Goal: Check status: Check status

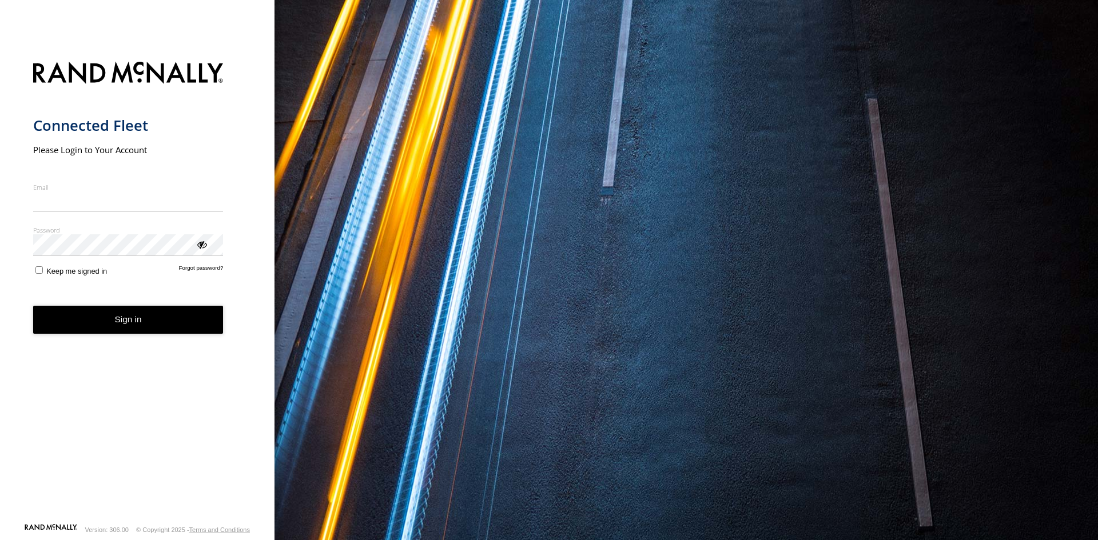
type input "**********"
click at [140, 331] on button "Sign in" at bounding box center [128, 320] width 190 height 28
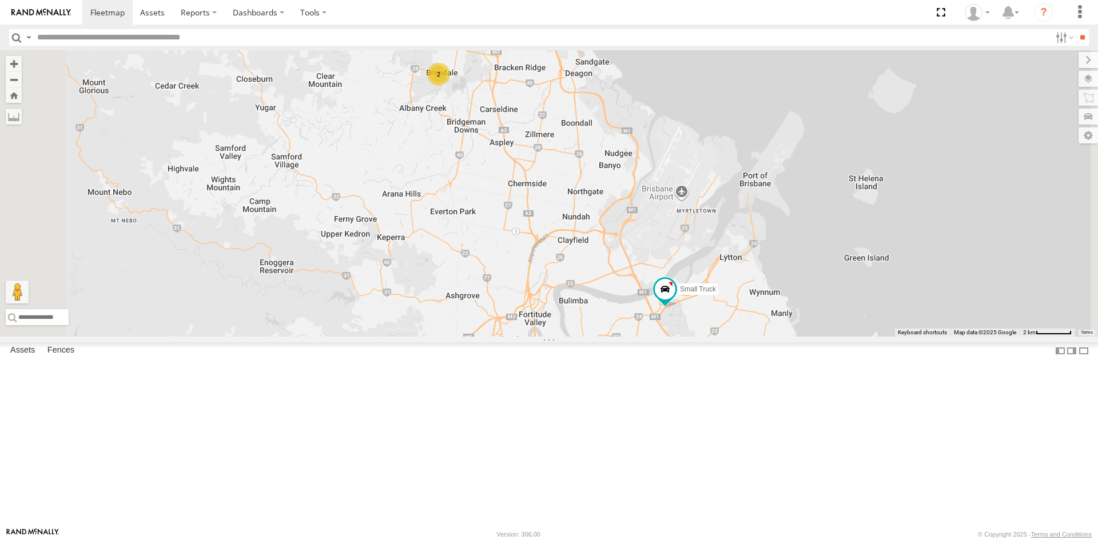
click at [0, 0] on div "All Assets" at bounding box center [0, 0] width 0 height 0
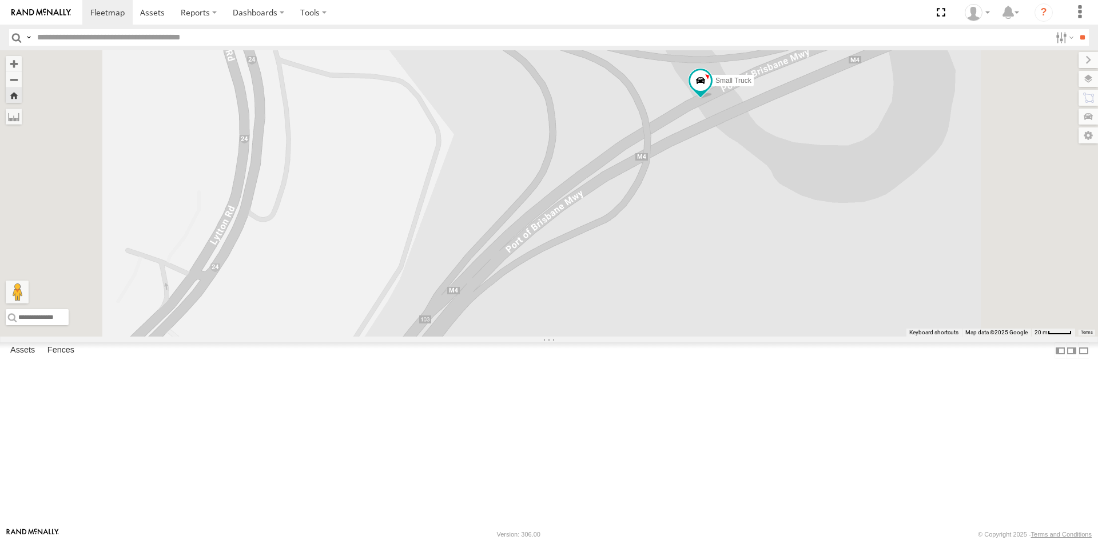
click at [0, 0] on span at bounding box center [0, 0] width 0 height 0
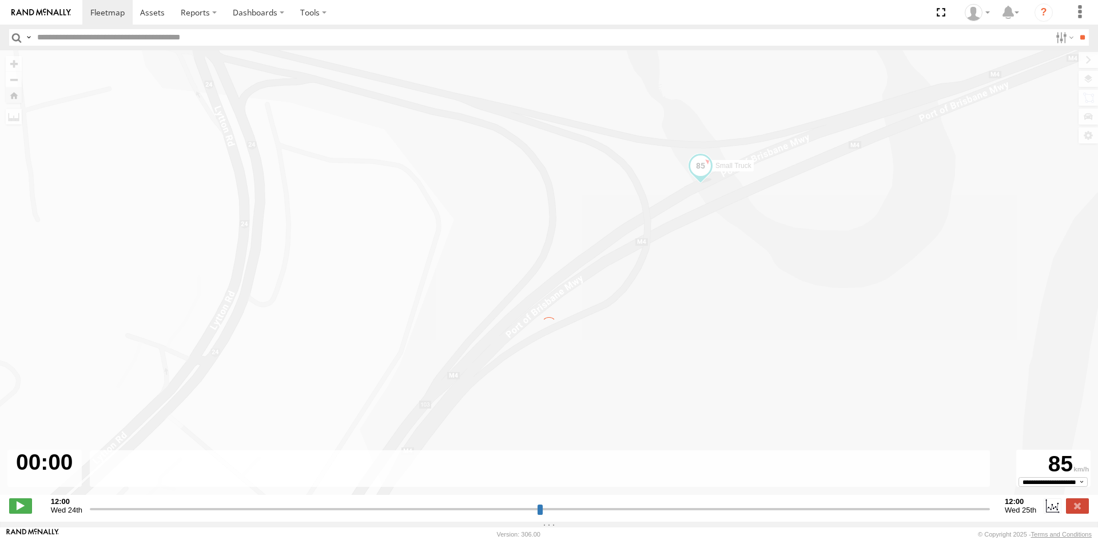
type input "**********"
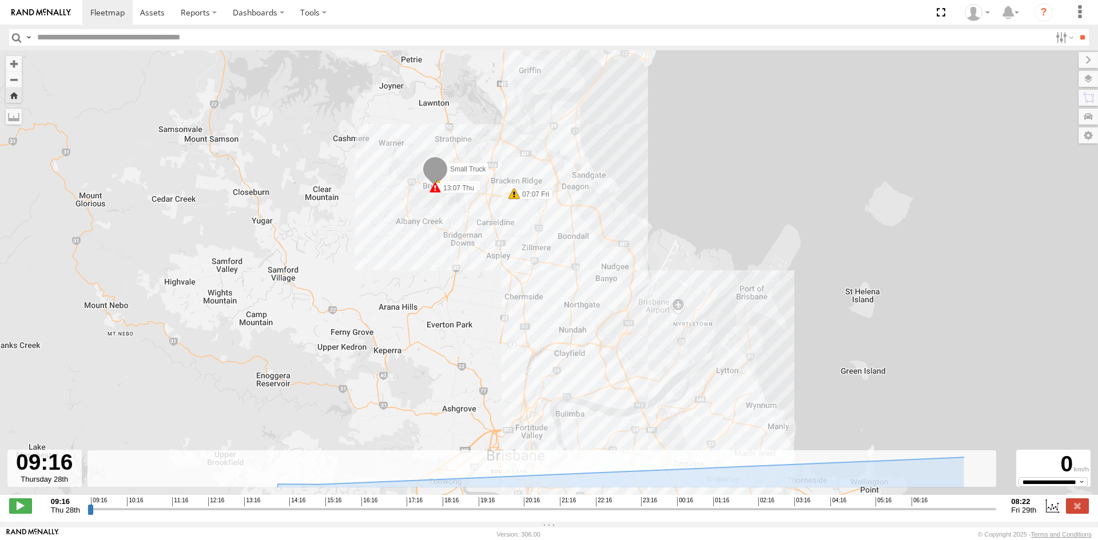
click at [453, 192] on label "13:07 Thu" at bounding box center [456, 188] width 42 height 10
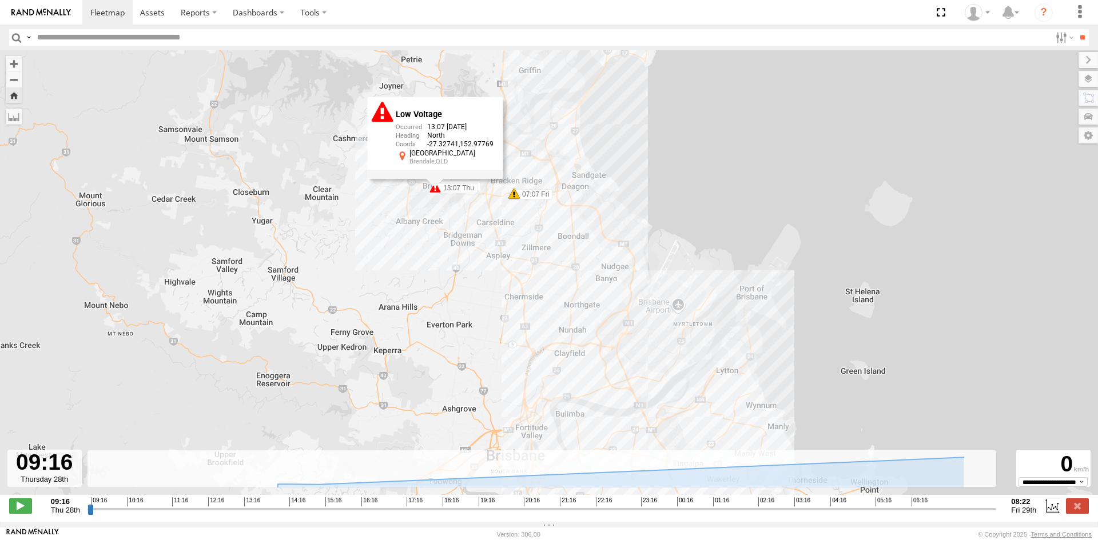
click at [523, 196] on label "07:07 Fri" at bounding box center [533, 194] width 38 height 10
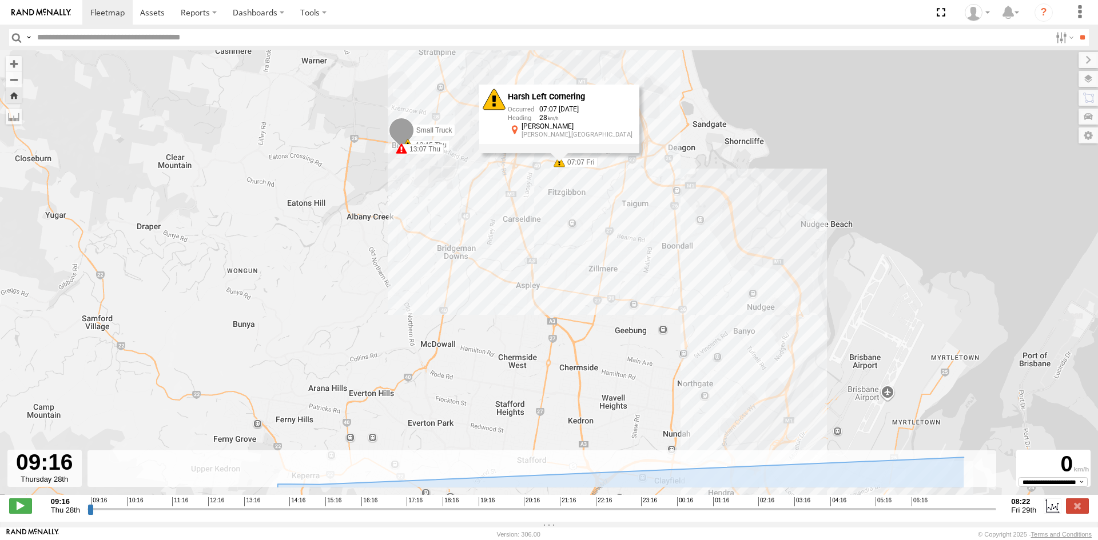
drag, startPoint x: 610, startPoint y: 175, endPoint x: 653, endPoint y: 288, distance: 120.8
click at [653, 288] on div "Small Truck 13:07 Thu 13:15 Thu 07:07 Fri Harsh Left Cornering 07:07 [DATE] [ST…" at bounding box center [549, 278] width 1098 height 457
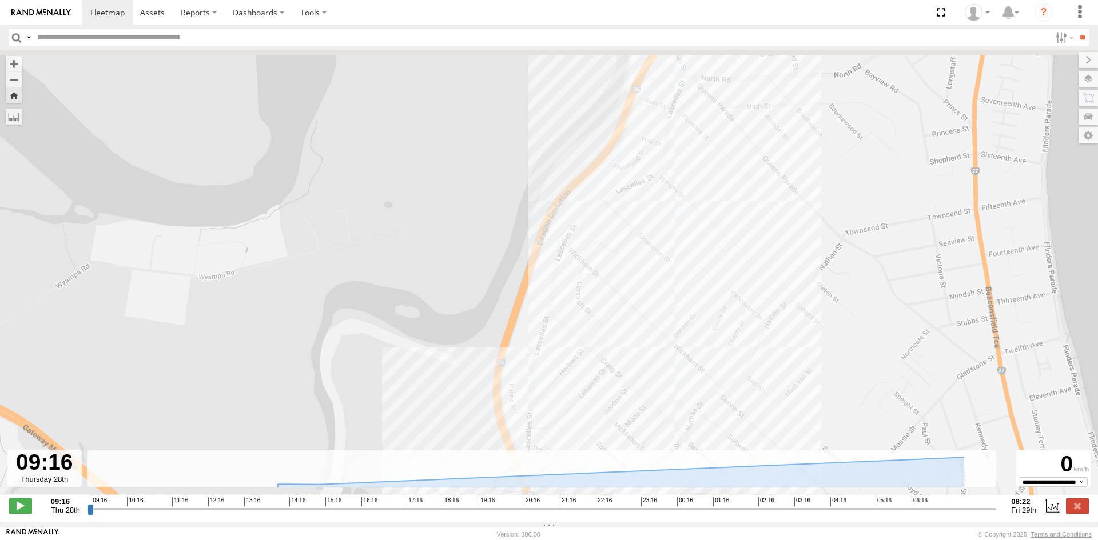
drag, startPoint x: 657, startPoint y: 100, endPoint x: 636, endPoint y: 241, distance: 142.8
click at [636, 241] on div "Small Truck 13:07 Thu 13:15 Thu 07:07 Fri Harsh Left Cornering 07:07 [DATE] [ST…" at bounding box center [549, 278] width 1098 height 457
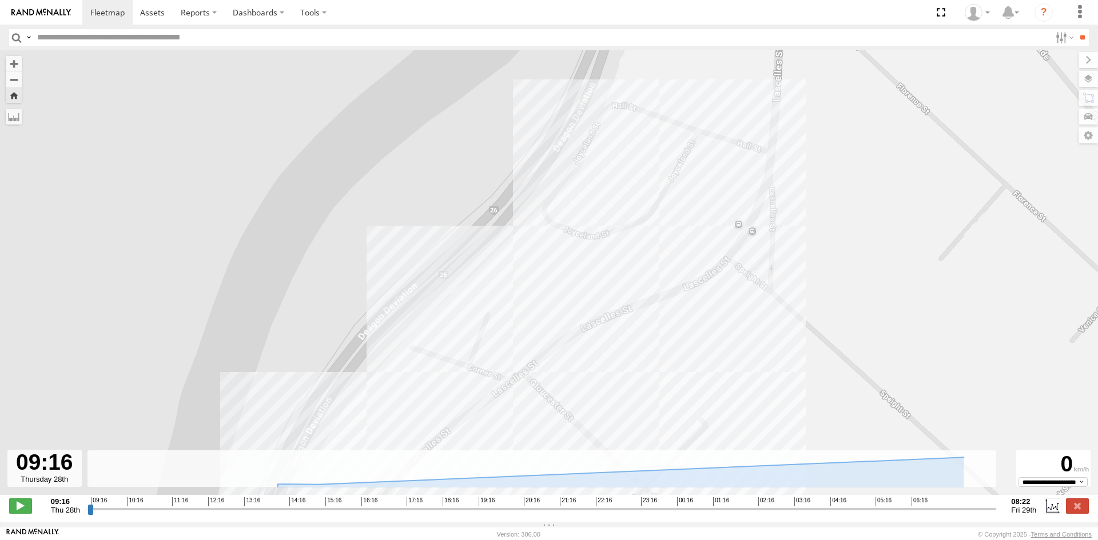
click at [615, 99] on div "Small Truck 13:07 Thu 13:15 Thu 07:07 Fri Harsh Left Cornering 07:07 [DATE] [ST…" at bounding box center [549, 278] width 1098 height 457
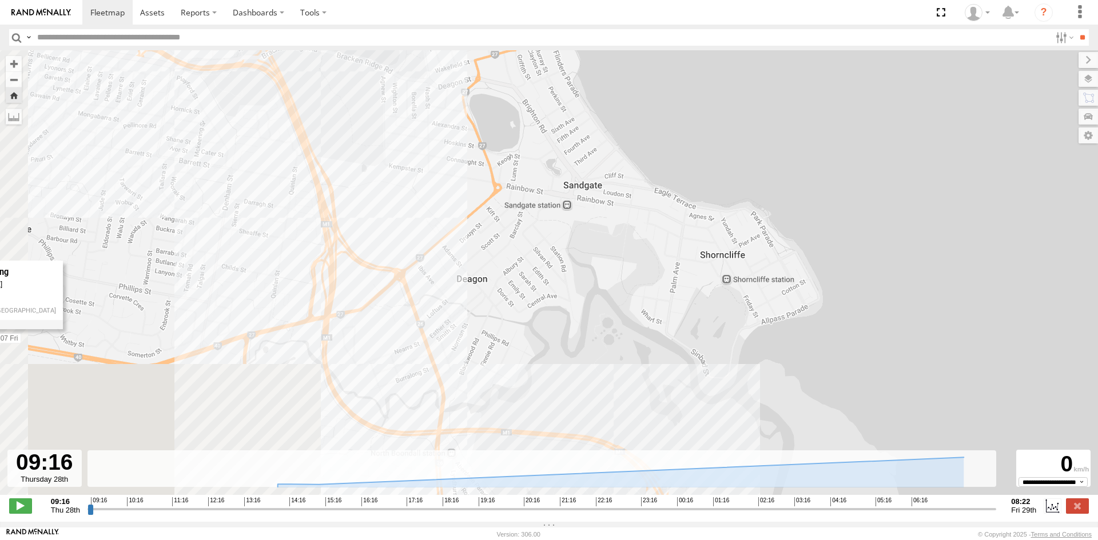
drag, startPoint x: 396, startPoint y: 233, endPoint x: 830, endPoint y: 227, distance: 434.1
click at [825, 227] on div "Small Truck 13:07 Thu 13:15 Thu 07:07 Fri Harsh Left Cornering 07:07 [DATE] [ST…" at bounding box center [549, 278] width 1098 height 457
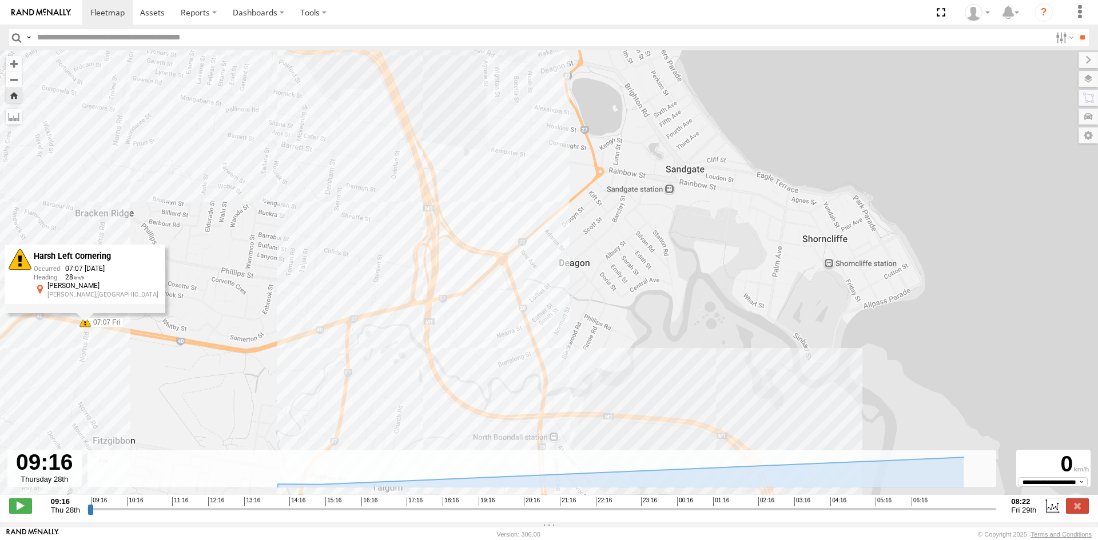
drag, startPoint x: 707, startPoint y: 170, endPoint x: 751, endPoint y: 284, distance: 121.8
click at [751, 284] on div "Small Truck 13:07 Thu 13:15 Thu 07:07 Fri Harsh Left Cornering 07:07 [DATE] [ST…" at bounding box center [549, 278] width 1098 height 457
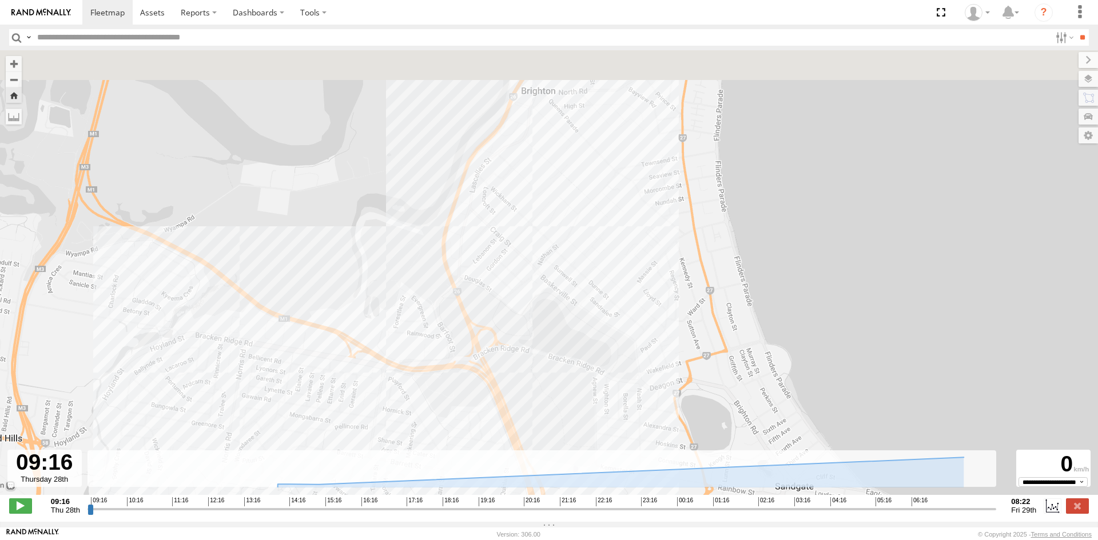
drag, startPoint x: 624, startPoint y: 213, endPoint x: 636, endPoint y: 340, distance: 128.1
click at [636, 340] on div "Small Truck 13:07 Thu 13:15 Thu 07:07 Fri Harsh Left Cornering 07:07 [DATE] [ST…" at bounding box center [549, 278] width 1098 height 457
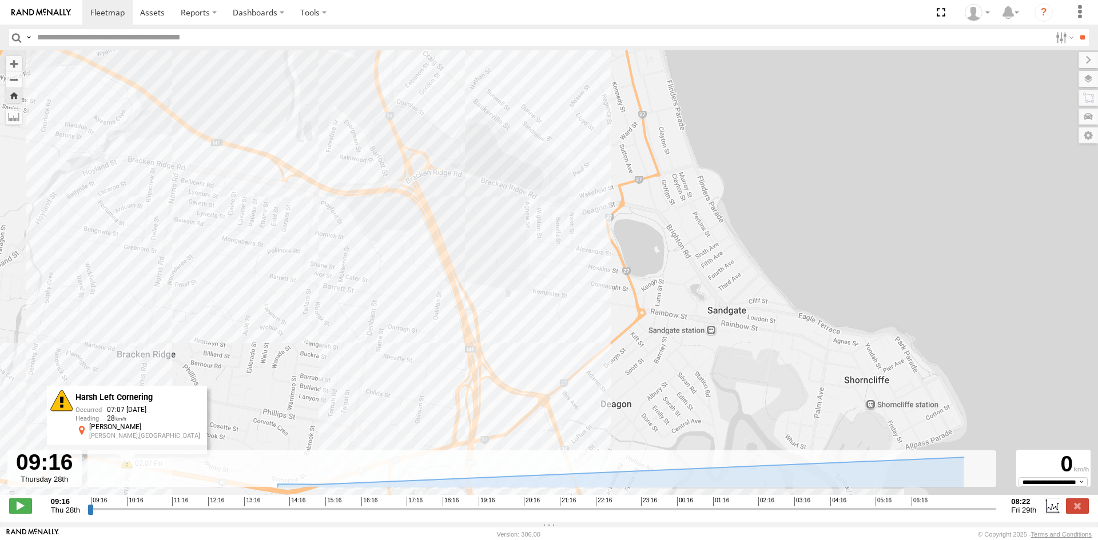
drag, startPoint x: 595, startPoint y: 260, endPoint x: 514, endPoint y: 35, distance: 239.0
click at [514, 35] on body at bounding box center [549, 270] width 1098 height 540
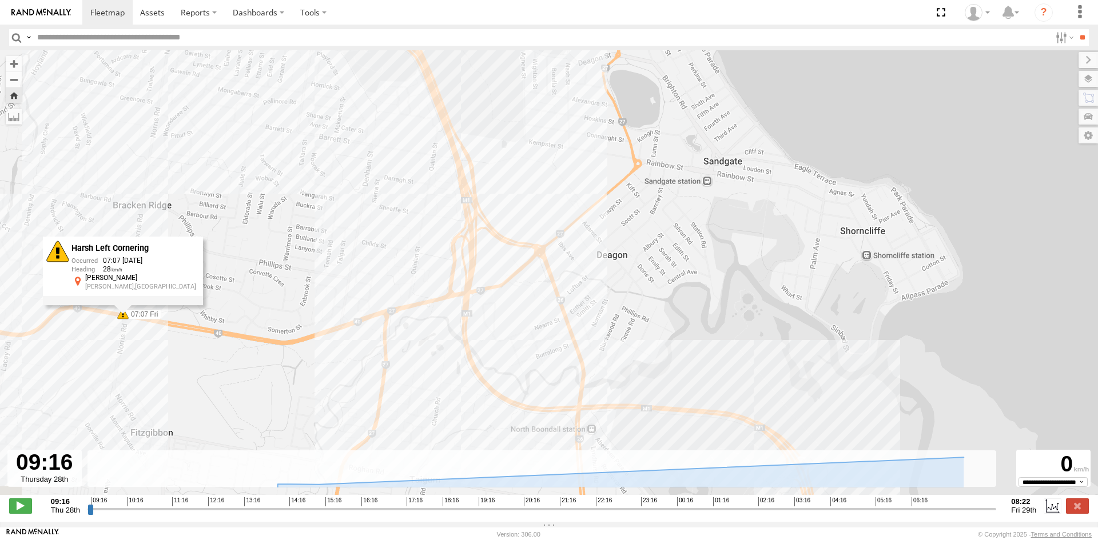
drag, startPoint x: 540, startPoint y: 269, endPoint x: 537, endPoint y: 113, distance: 155.6
click at [543, 120] on div "Small Truck 13:07 Thu 13:15 Thu 07:07 Fri Harsh Left Cornering 07:07 [DATE] [ST…" at bounding box center [549, 278] width 1098 height 457
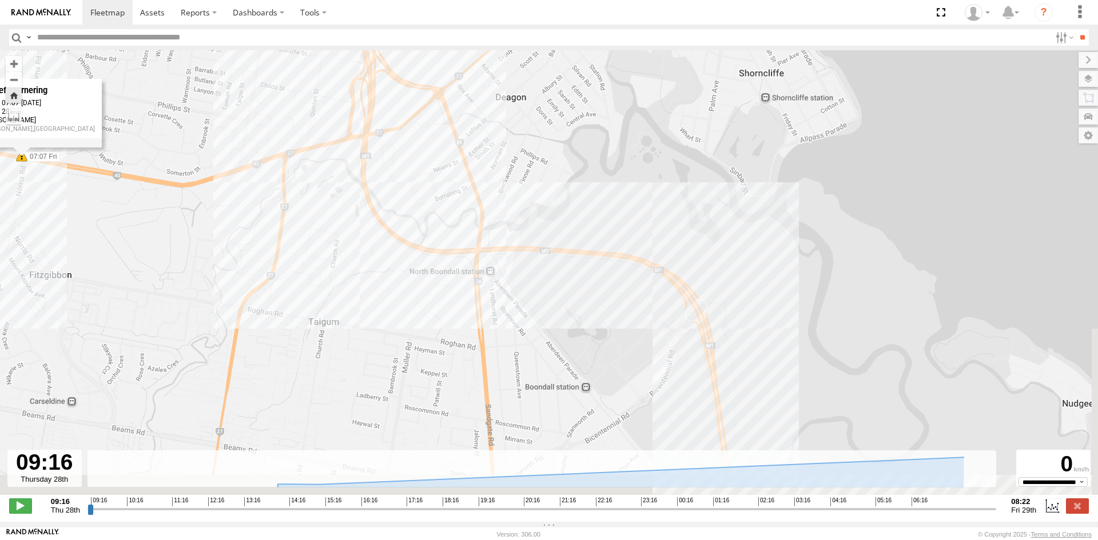
drag, startPoint x: 631, startPoint y: 226, endPoint x: 512, endPoint y: 102, distance: 171.1
click at [512, 110] on div "Small Truck 13:07 Thu 13:15 Thu 07:07 Fri Harsh Left Cornering 07:07 [DATE] [ST…" at bounding box center [549, 278] width 1098 height 457
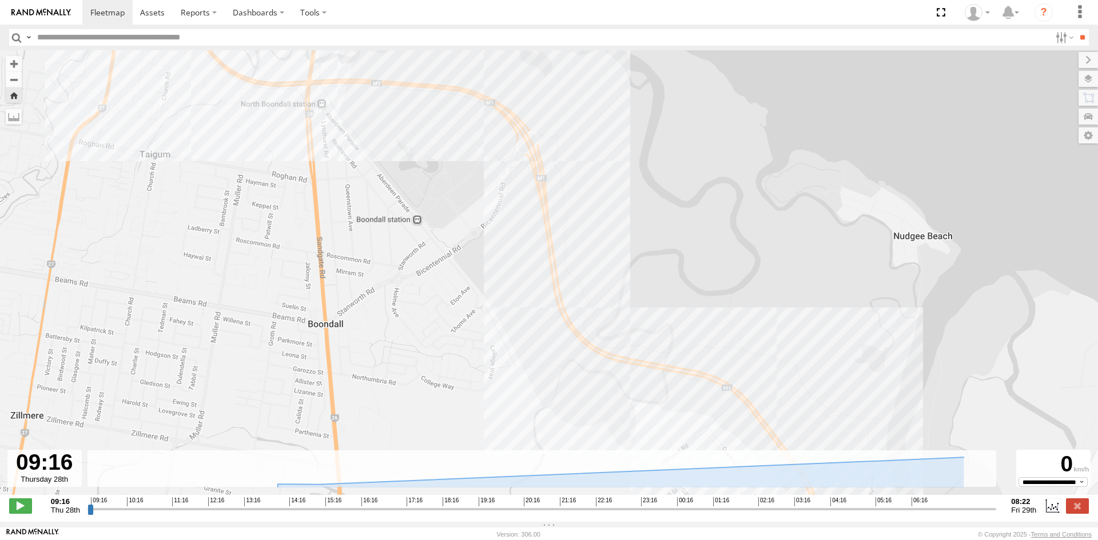
drag, startPoint x: 651, startPoint y: 222, endPoint x: 525, endPoint y: 84, distance: 187.0
click at [525, 84] on div "Small Truck 13:07 Thu 13:15 Thu 07:07 Fri Harsh Left Cornering 07:07 [DATE] [ST…" at bounding box center [549, 278] width 1098 height 457
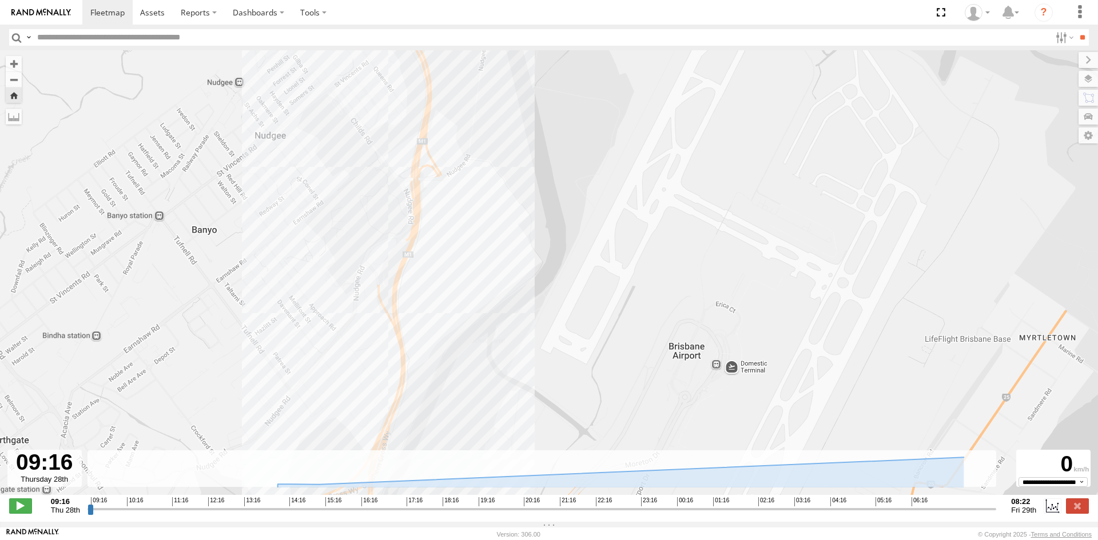
drag, startPoint x: 587, startPoint y: 173, endPoint x: 615, endPoint y: 122, distance: 58.1
click at [615, 122] on div "Small Truck 13:07 Thu 13:15 Thu 07:07 Fri Harsh Left Cornering 07:07 [DATE] [ST…" at bounding box center [549, 278] width 1098 height 457
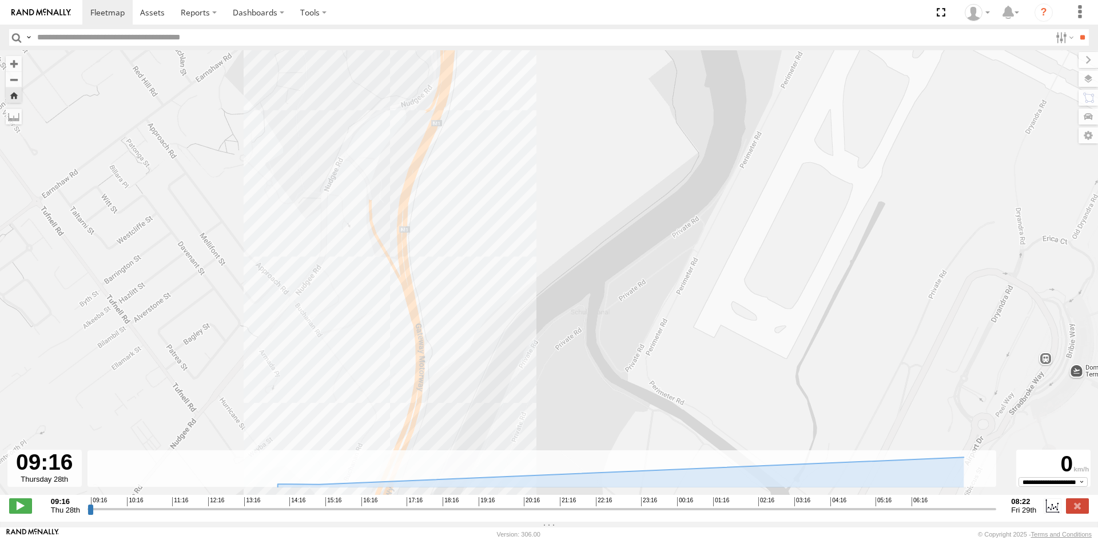
click at [348, 222] on div "Small Truck 13:07 Thu 13:15 Thu 07:07 Fri Harsh Left Cornering 07:07 [DATE] [ST…" at bounding box center [549, 278] width 1098 height 457
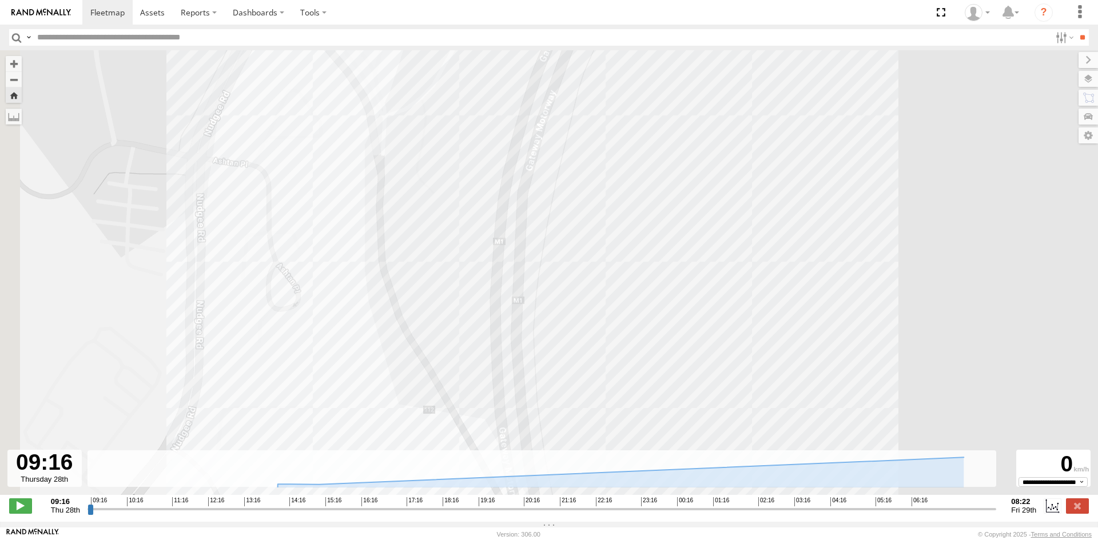
drag, startPoint x: 292, startPoint y: 200, endPoint x: 427, endPoint y: 229, distance: 138.1
click at [427, 229] on div "Small Truck 13:07 Thu 13:15 Thu 07:07 Fri" at bounding box center [549, 278] width 1098 height 457
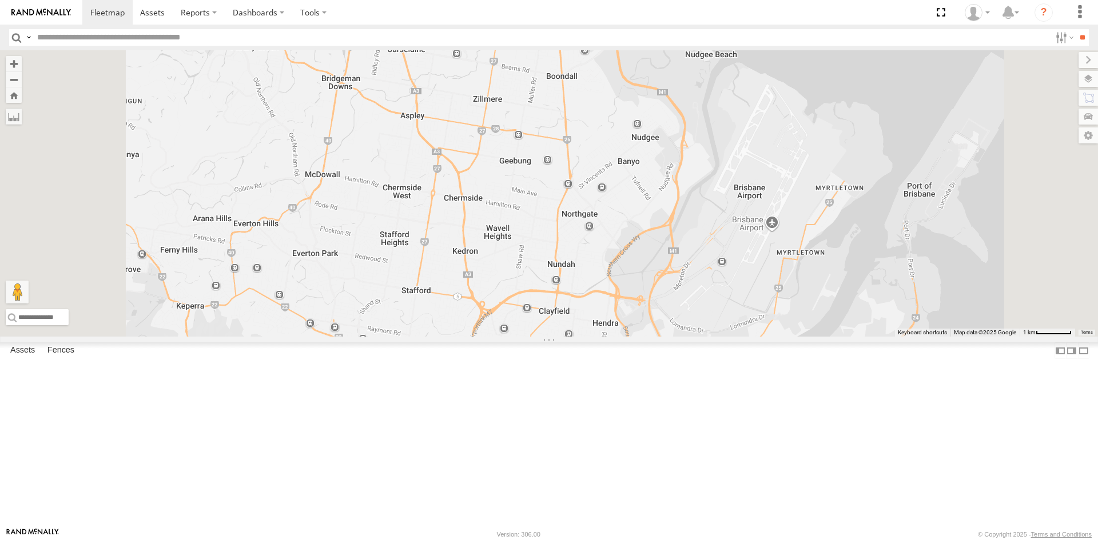
click at [0, 0] on span at bounding box center [0, 0] width 0 height 0
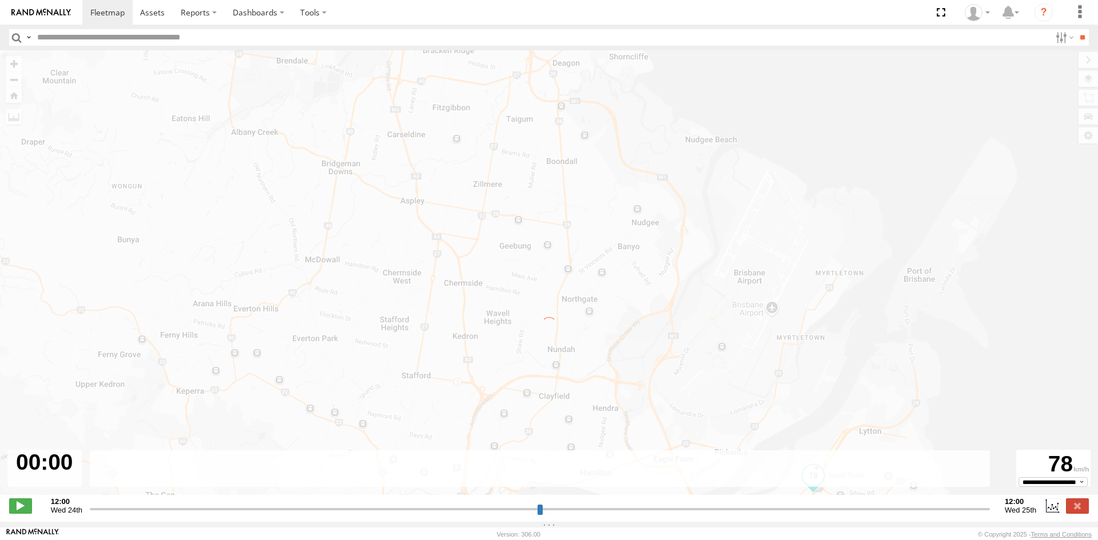
type input "**********"
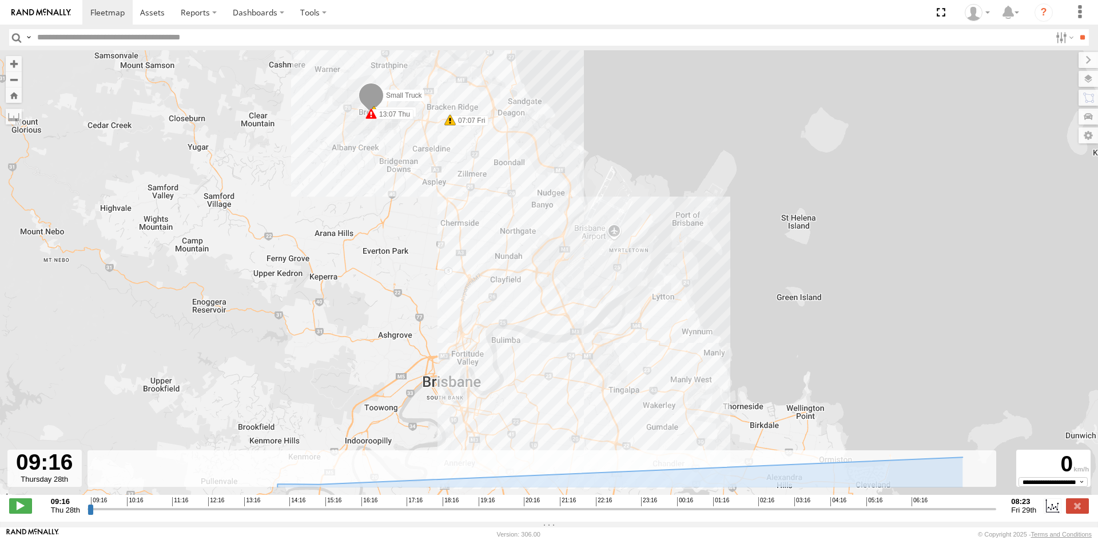
drag, startPoint x: 780, startPoint y: 343, endPoint x: 733, endPoint y: 265, distance: 90.8
click at [733, 265] on div "Small Truck 13:07 Thu 13:15 Thu 07:07 Fri" at bounding box center [549, 278] width 1098 height 457
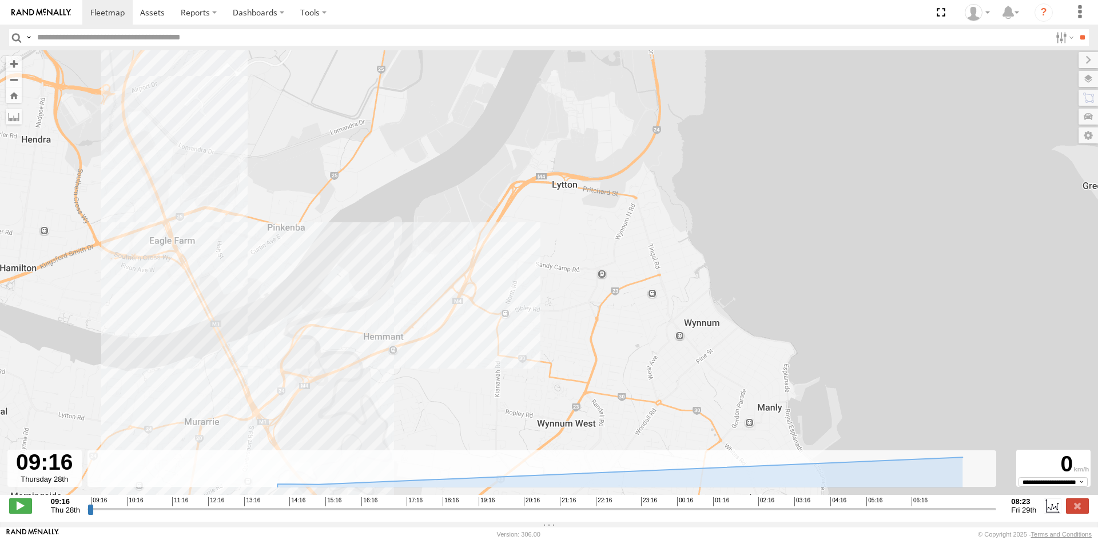
drag, startPoint x: 520, startPoint y: 368, endPoint x: 556, endPoint y: 244, distance: 128.8
click at [556, 244] on div "Small Truck 13:07 Thu 13:15 Thu 07:07 Fri" at bounding box center [549, 278] width 1098 height 457
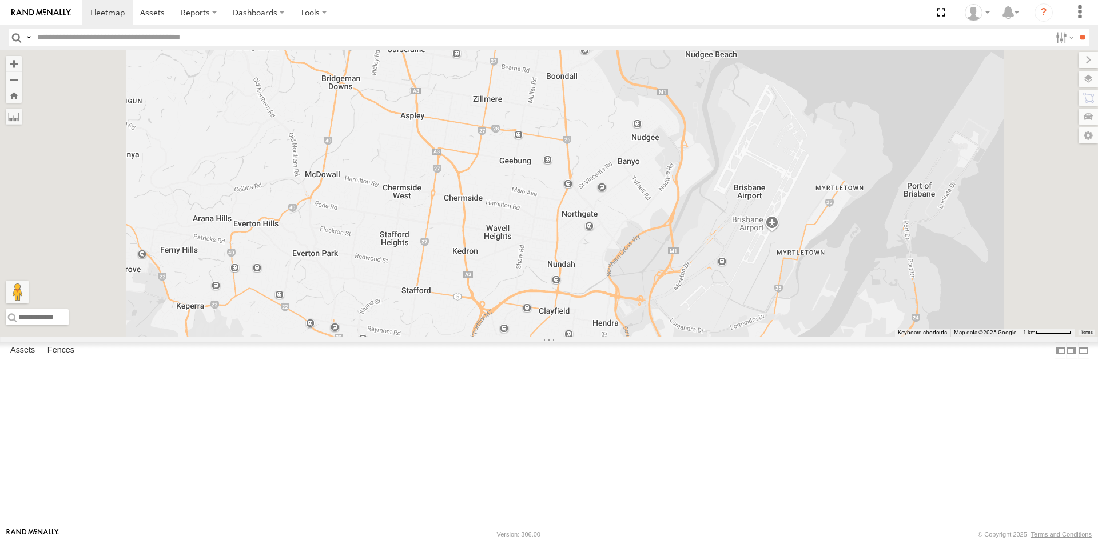
click at [0, 0] on div "Small Truck" at bounding box center [0, 0] width 0 height 0
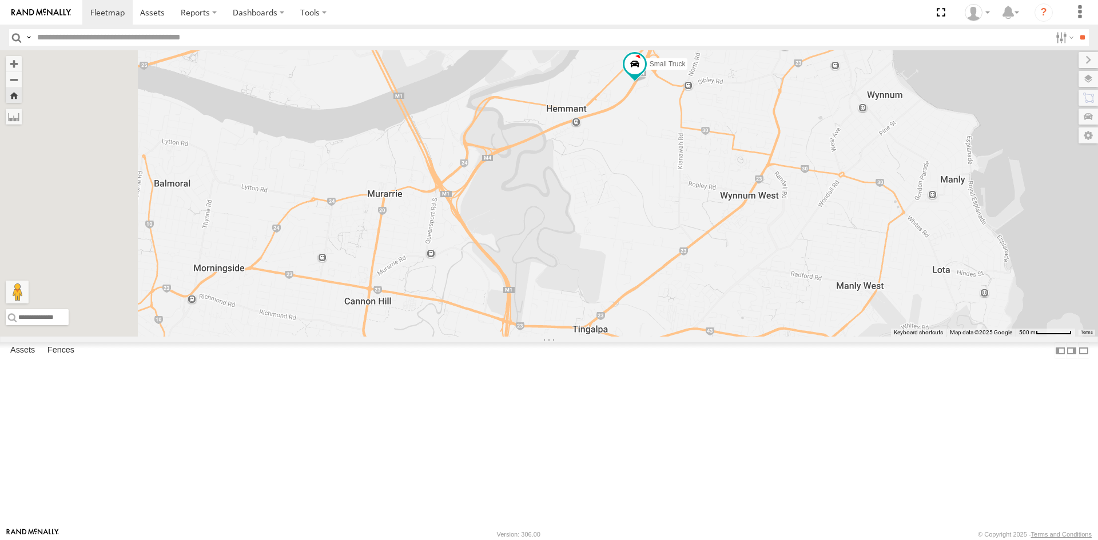
drag, startPoint x: 601, startPoint y: 355, endPoint x: 713, endPoint y: 269, distance: 141.5
click at [713, 269] on div "Small Truck" at bounding box center [549, 193] width 1098 height 287
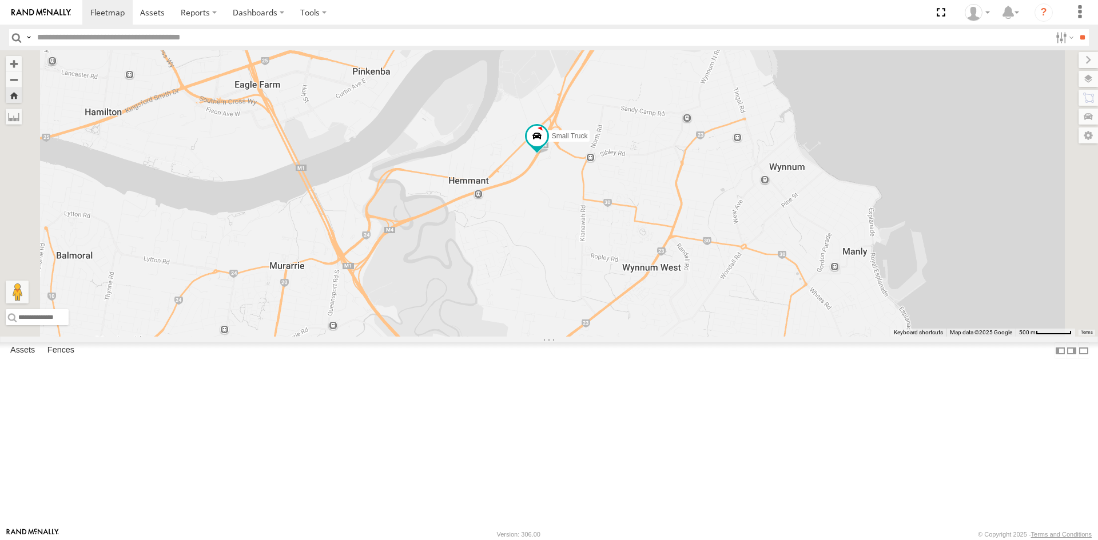
drag, startPoint x: 802, startPoint y: 229, endPoint x: 703, endPoint y: 304, distance: 124.1
click at [703, 304] on div "Small Truck" at bounding box center [549, 193] width 1098 height 287
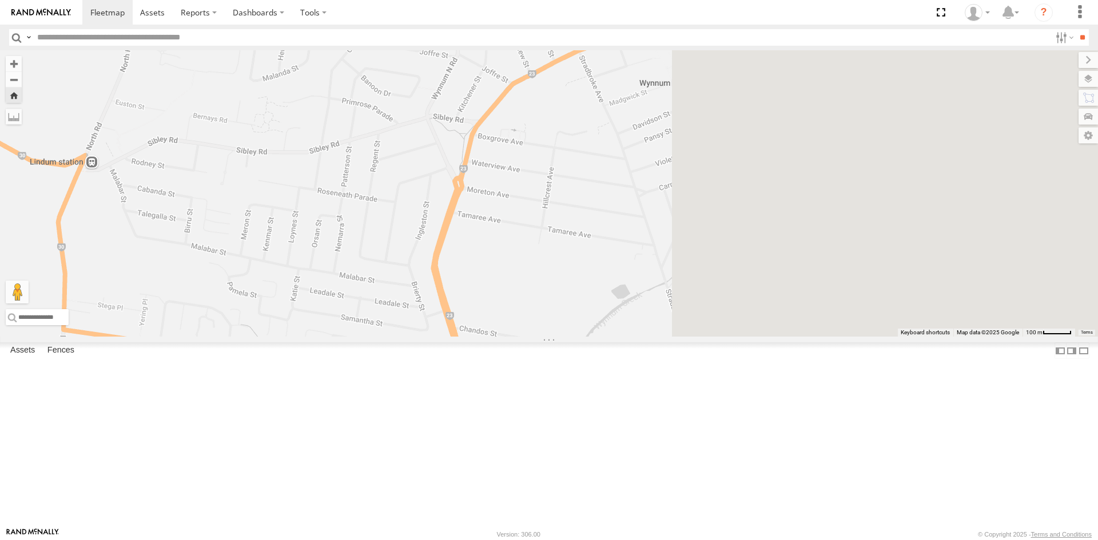
drag, startPoint x: 875, startPoint y: 301, endPoint x: 497, endPoint y: 319, distance: 378.4
click at [498, 323] on div "Small Truck" at bounding box center [549, 193] width 1098 height 287
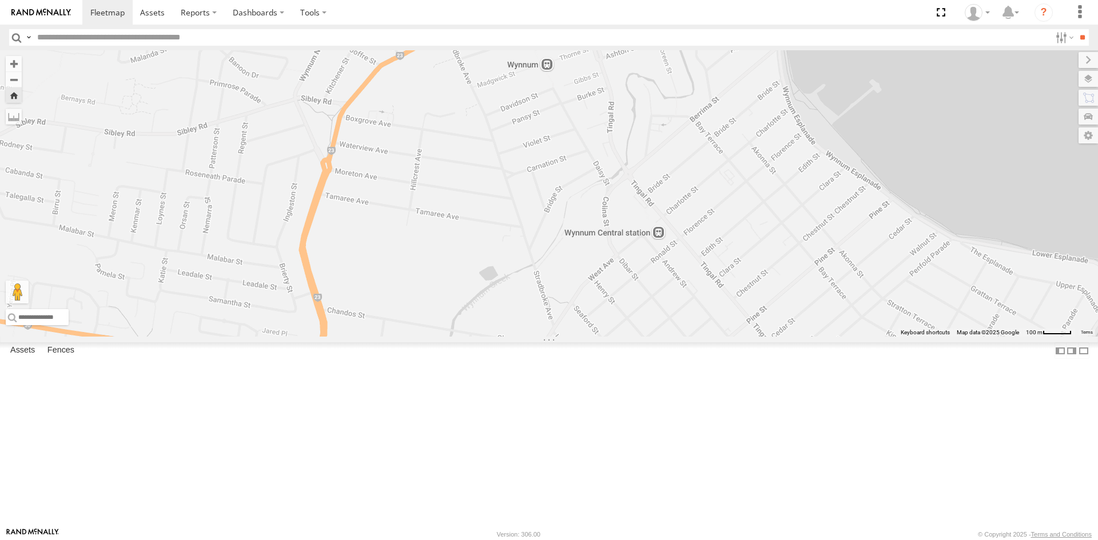
drag, startPoint x: 499, startPoint y: 317, endPoint x: 542, endPoint y: 304, distance: 44.7
click at [542, 304] on div "Small Truck" at bounding box center [549, 193] width 1098 height 287
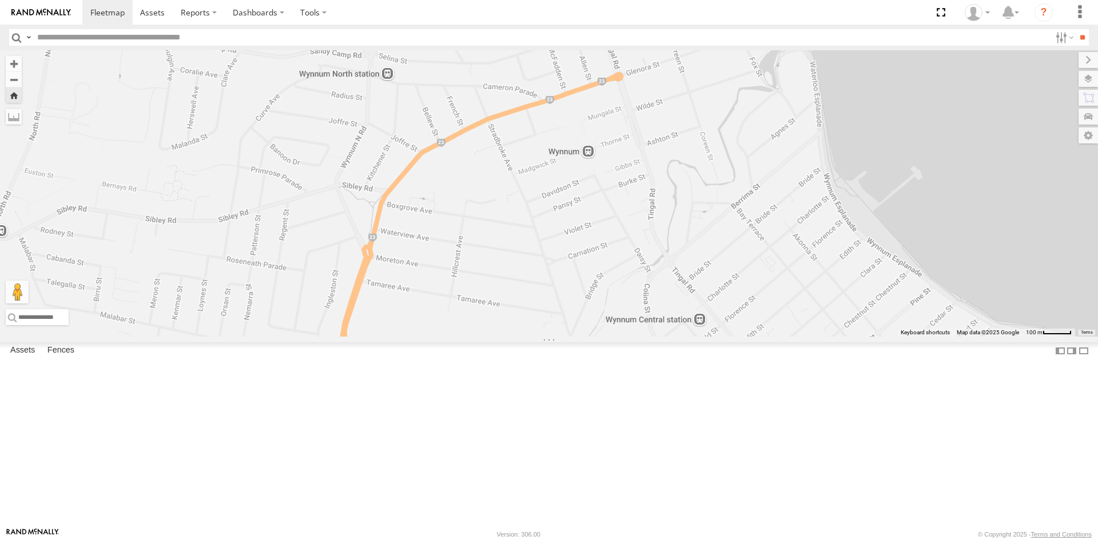
drag, startPoint x: 499, startPoint y: 322, endPoint x: 542, endPoint y: 411, distance: 99.0
click at [542, 337] on div "Small Truck" at bounding box center [549, 193] width 1098 height 287
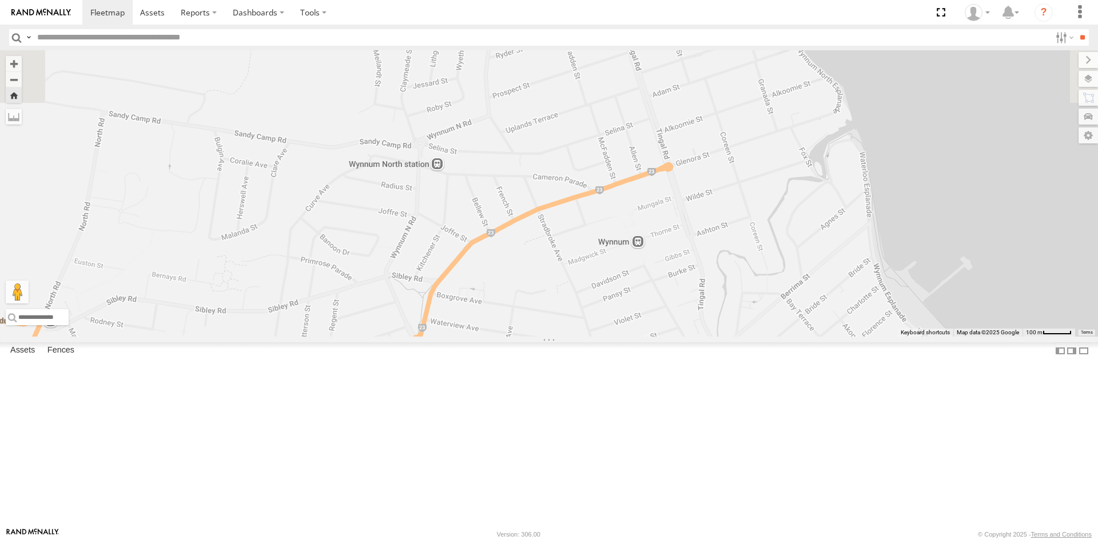
drag, startPoint x: 554, startPoint y: 271, endPoint x: 604, endPoint y: 373, distance: 113.8
click at [604, 337] on div "Small Truck" at bounding box center [549, 193] width 1098 height 287
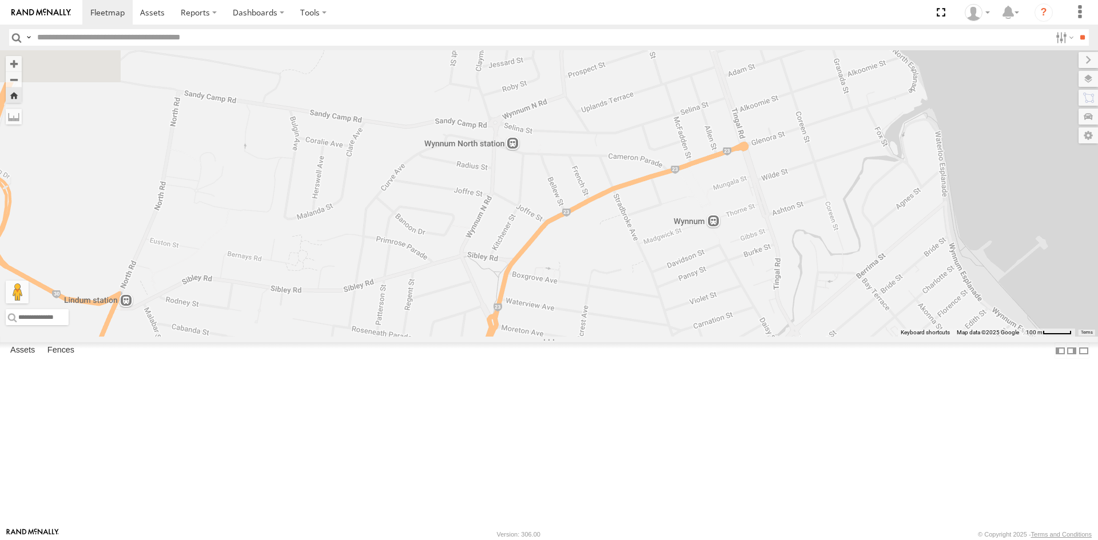
drag, startPoint x: 509, startPoint y: 375, endPoint x: 586, endPoint y: 353, distance: 79.5
click at [586, 337] on div "Small Truck" at bounding box center [549, 193] width 1098 height 287
click at [0, 0] on div "All Assets" at bounding box center [0, 0] width 0 height 0
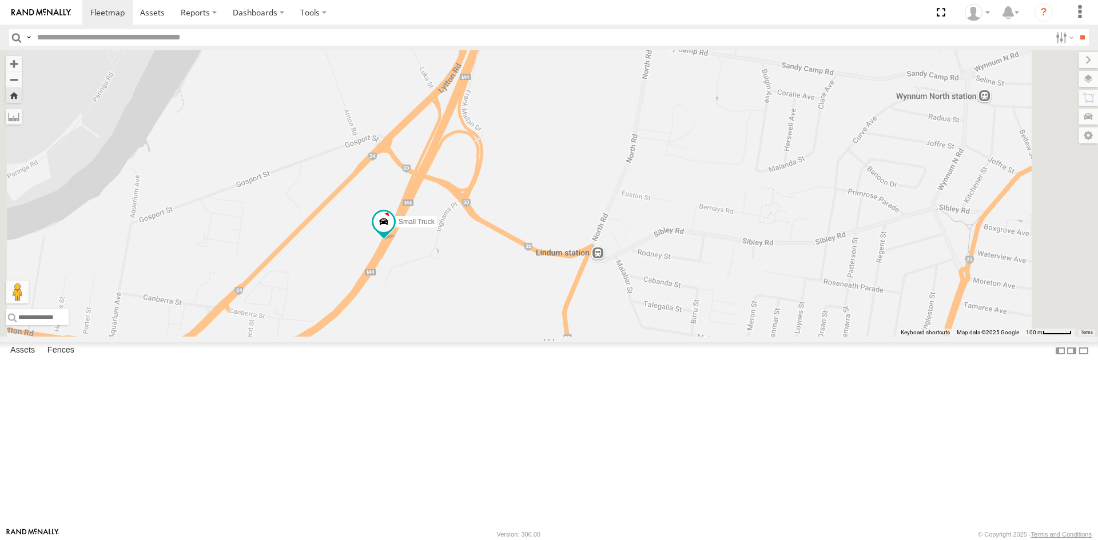
drag, startPoint x: 795, startPoint y: 156, endPoint x: 752, endPoint y: 302, distance: 152.6
click at [752, 301] on div "Small Truck" at bounding box center [549, 193] width 1098 height 287
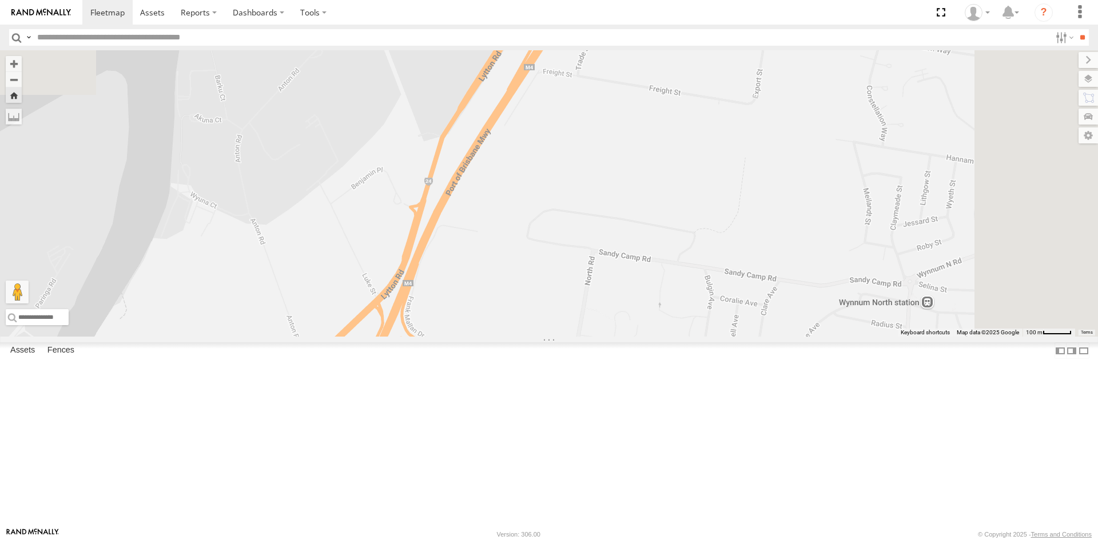
drag, startPoint x: 739, startPoint y: 228, endPoint x: 695, endPoint y: 323, distance: 104.6
click at [699, 316] on div "Small Truck" at bounding box center [549, 193] width 1098 height 287
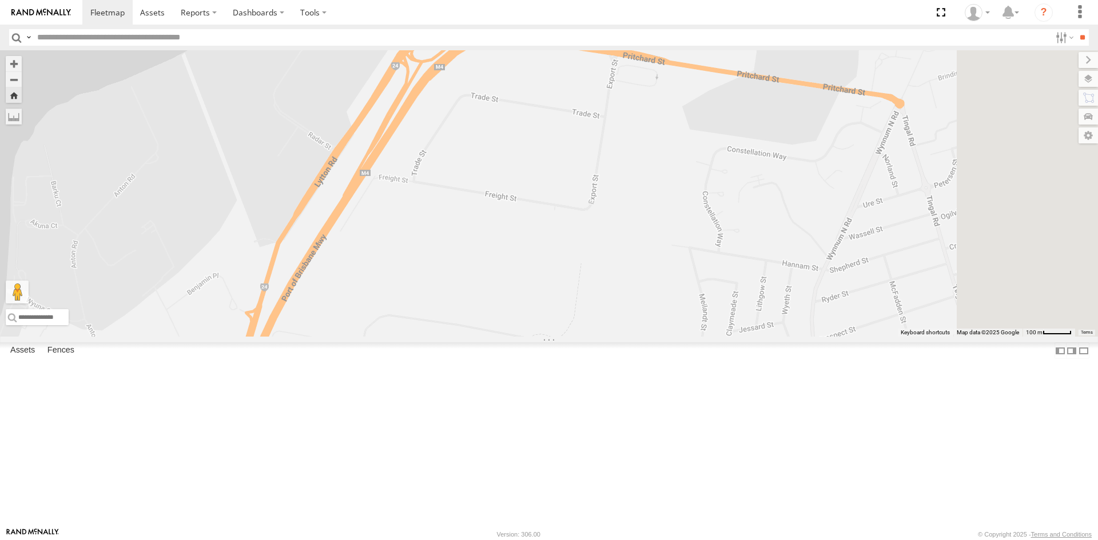
drag, startPoint x: 735, startPoint y: 268, endPoint x: 576, endPoint y: 286, distance: 160.0
click at [585, 288] on div "Small Truck" at bounding box center [549, 193] width 1098 height 287
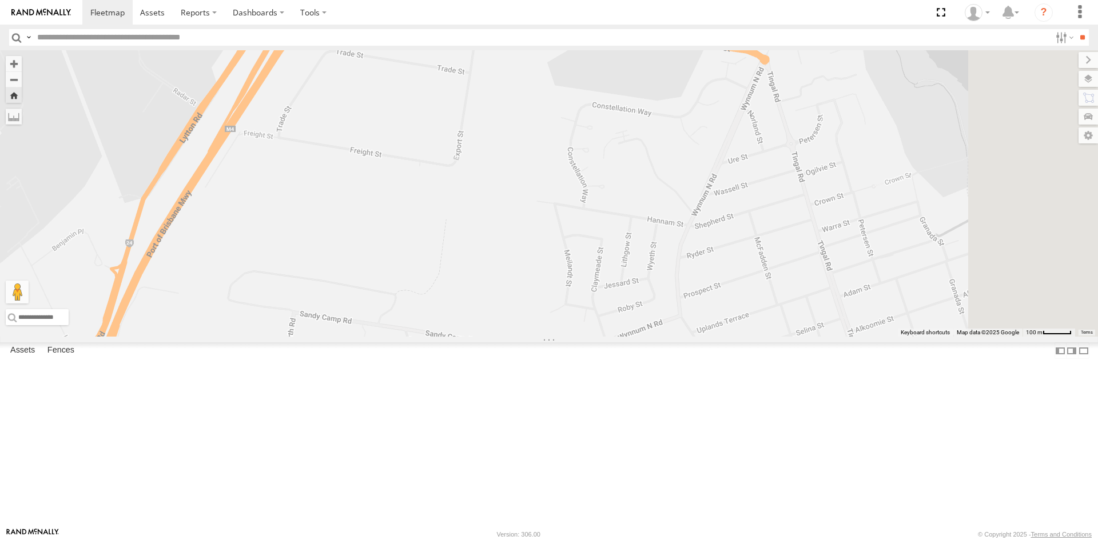
drag, startPoint x: 735, startPoint y: 314, endPoint x: 591, endPoint y: 262, distance: 153.2
click at [593, 264] on div "Small Truck" at bounding box center [549, 193] width 1098 height 287
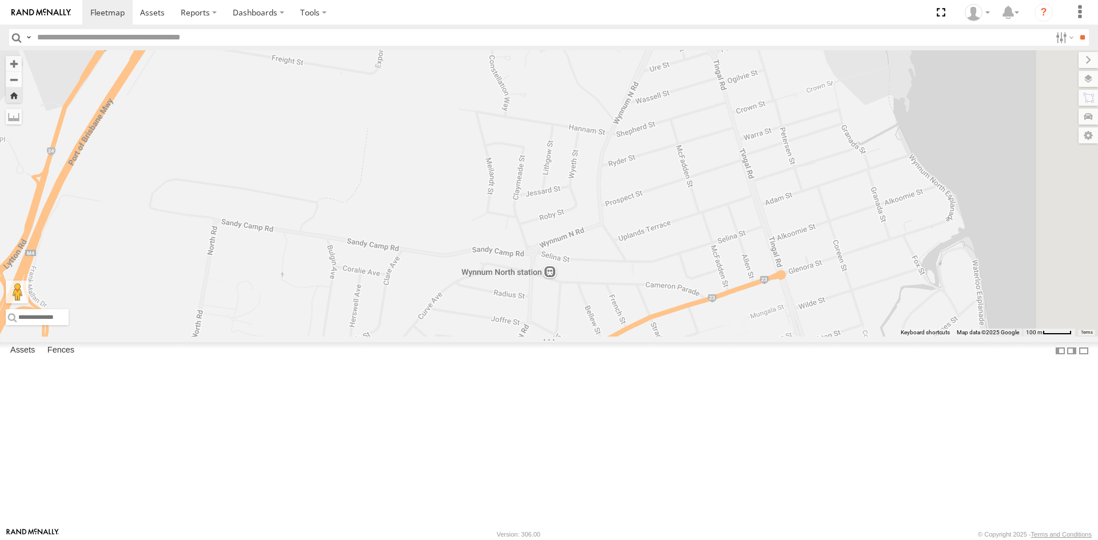
drag, startPoint x: 570, startPoint y: 333, endPoint x: 539, endPoint y: 264, distance: 75.5
click at [539, 264] on div "Small Truck" at bounding box center [549, 193] width 1098 height 287
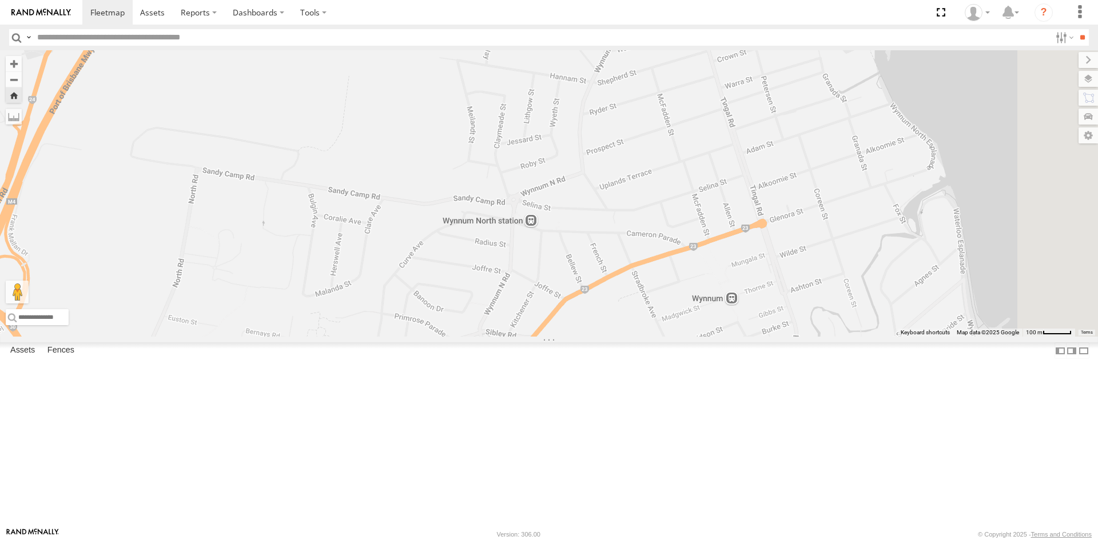
drag, startPoint x: 557, startPoint y: 325, endPoint x: 535, endPoint y: 267, distance: 61.9
click at [535, 267] on div "Small Truck" at bounding box center [549, 193] width 1098 height 287
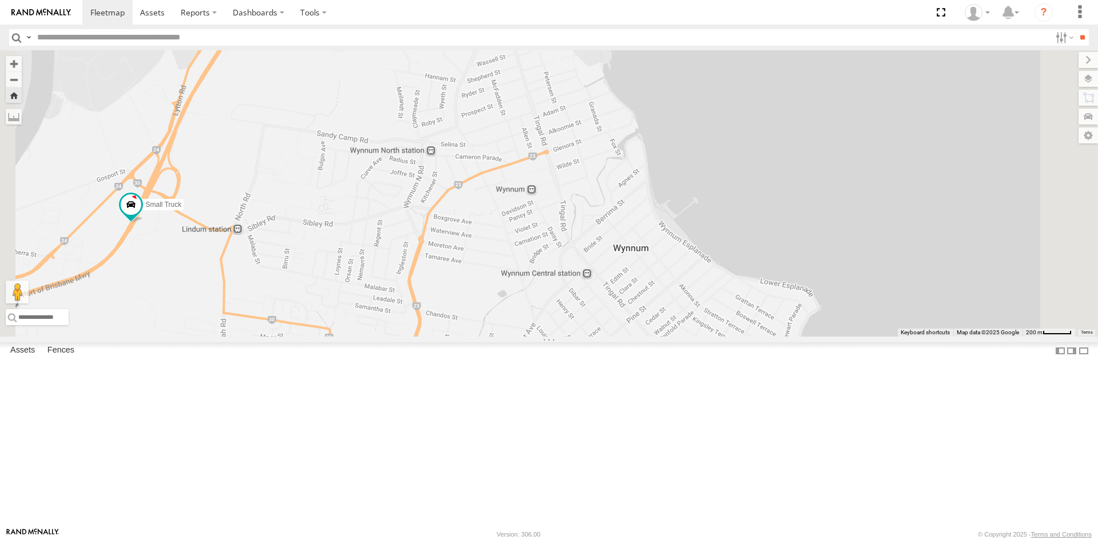
click at [0, 0] on span at bounding box center [0, 0] width 0 height 0
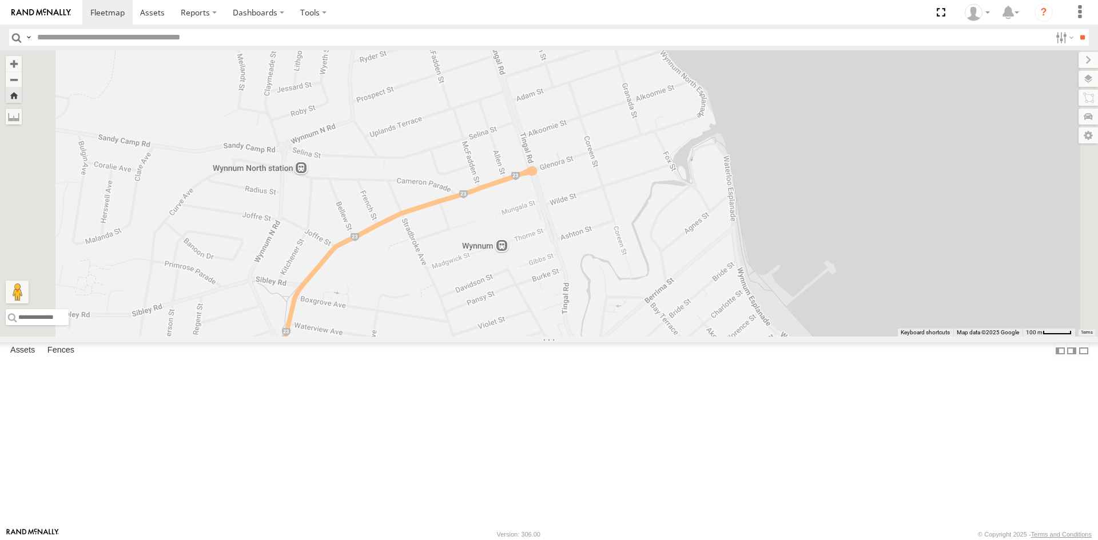
drag, startPoint x: 614, startPoint y: 249, endPoint x: 716, endPoint y: 168, distance: 130.2
click at [716, 168] on div "Small Truck" at bounding box center [549, 193] width 1098 height 287
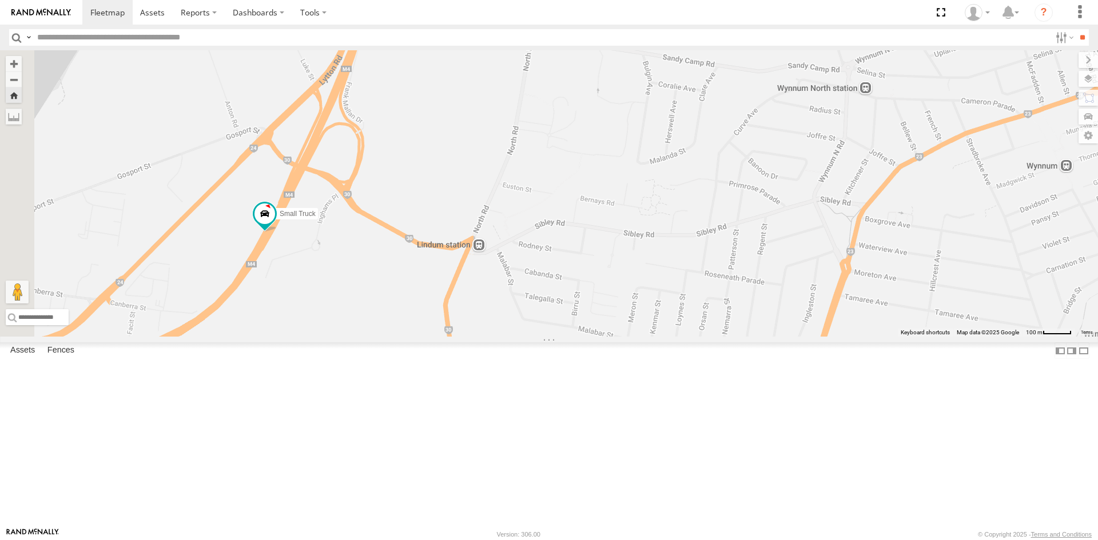
drag, startPoint x: 536, startPoint y: 236, endPoint x: 699, endPoint y: 220, distance: 164.3
click at [699, 220] on div "Small Truck" at bounding box center [549, 193] width 1098 height 287
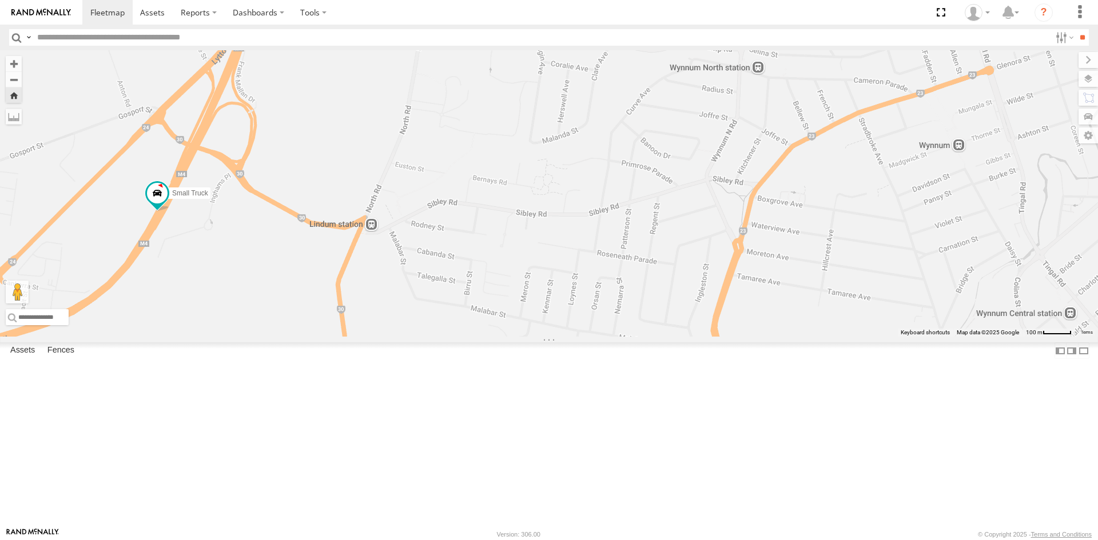
drag, startPoint x: 782, startPoint y: 217, endPoint x: 671, endPoint y: 196, distance: 112.8
click at [671, 196] on div "Small Truck" at bounding box center [549, 193] width 1098 height 287
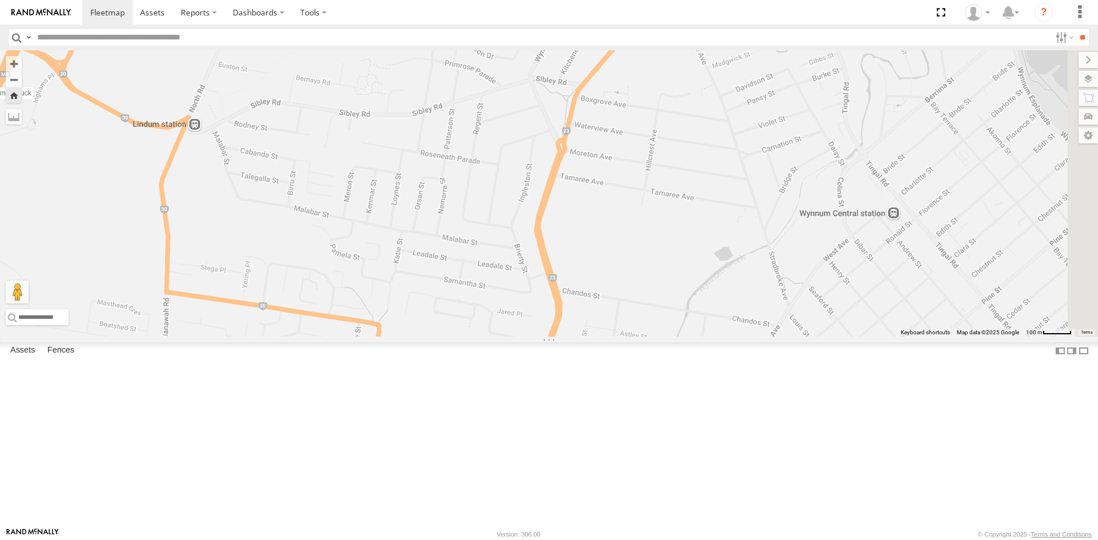
drag, startPoint x: 705, startPoint y: 260, endPoint x: 524, endPoint y: 151, distance: 211.2
click at [524, 151] on div "Small Truck" at bounding box center [549, 193] width 1098 height 287
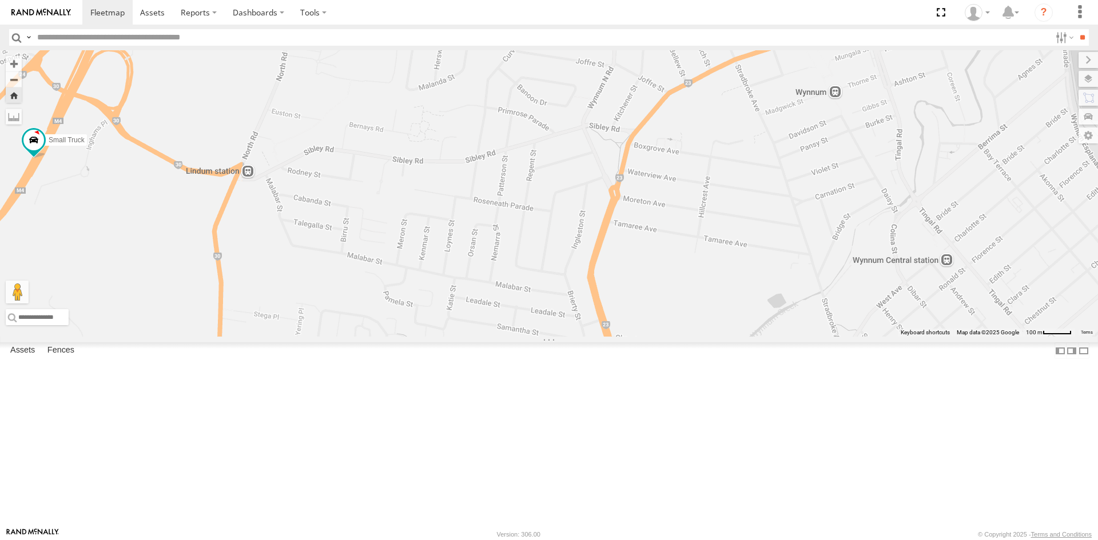
drag, startPoint x: 526, startPoint y: 150, endPoint x: 589, endPoint y: 220, distance: 93.9
click at [589, 220] on div "Small Truck" at bounding box center [549, 193] width 1098 height 287
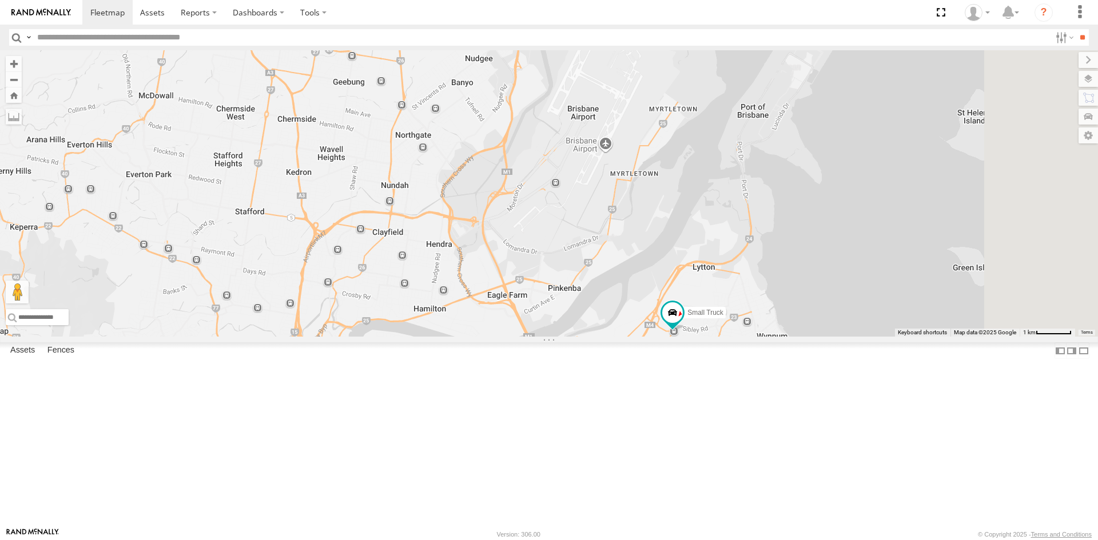
drag, startPoint x: 883, startPoint y: 302, endPoint x: 694, endPoint y: 194, distance: 218.0
click at [694, 194] on div "Small Truck 2" at bounding box center [549, 193] width 1098 height 287
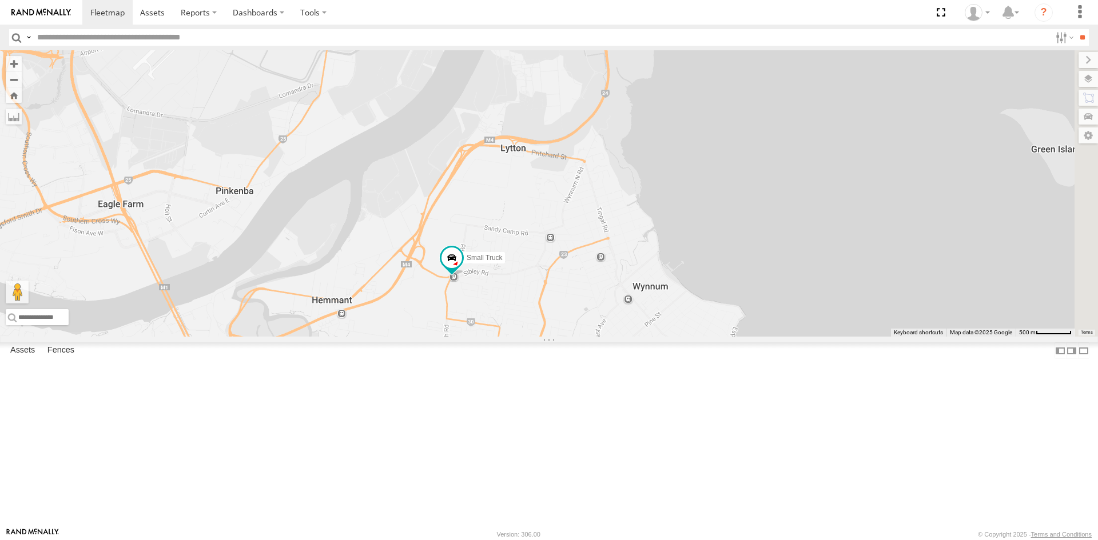
drag, startPoint x: 818, startPoint y: 319, endPoint x: 616, endPoint y: 145, distance: 266.0
click at [622, 152] on div "Small Truck" at bounding box center [549, 193] width 1098 height 287
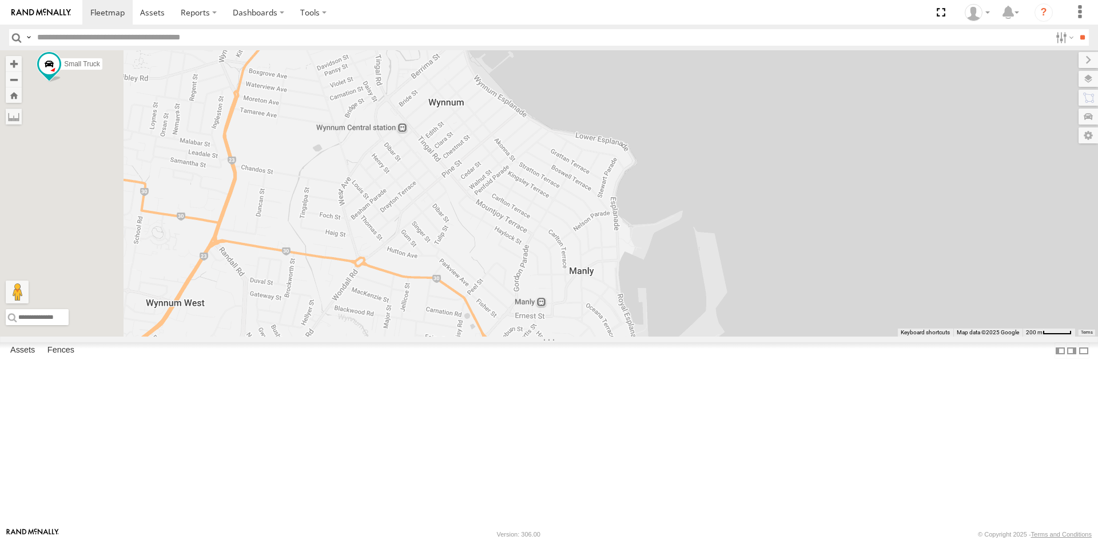
drag, startPoint x: 457, startPoint y: 233, endPoint x: 675, endPoint y: 210, distance: 219.1
click at [675, 210] on div "Small Truck" at bounding box center [549, 193] width 1098 height 287
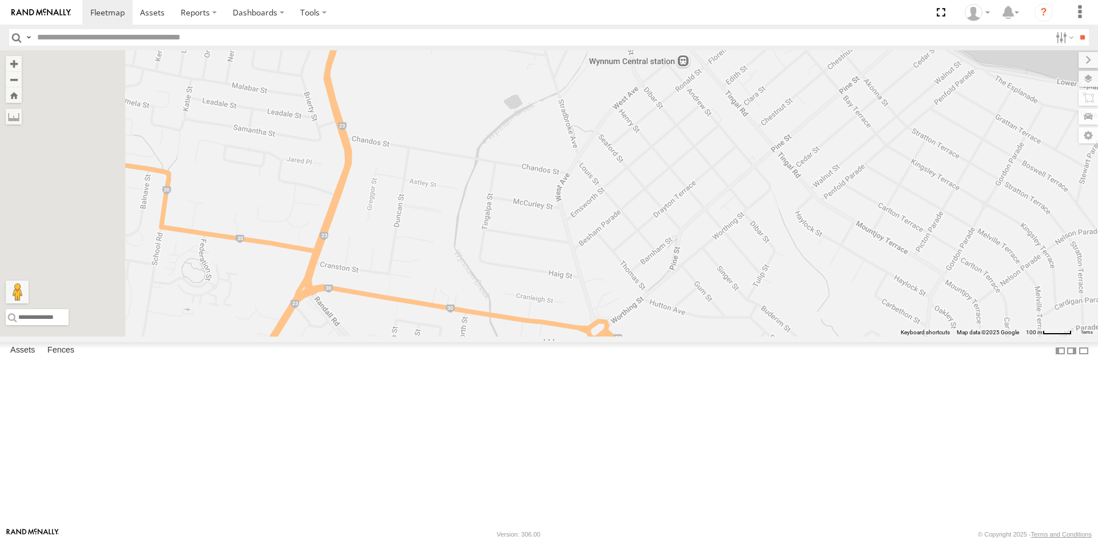
drag, startPoint x: 587, startPoint y: 248, endPoint x: 632, endPoint y: 239, distance: 45.4
click at [632, 239] on div "Small Truck" at bounding box center [549, 193] width 1098 height 287
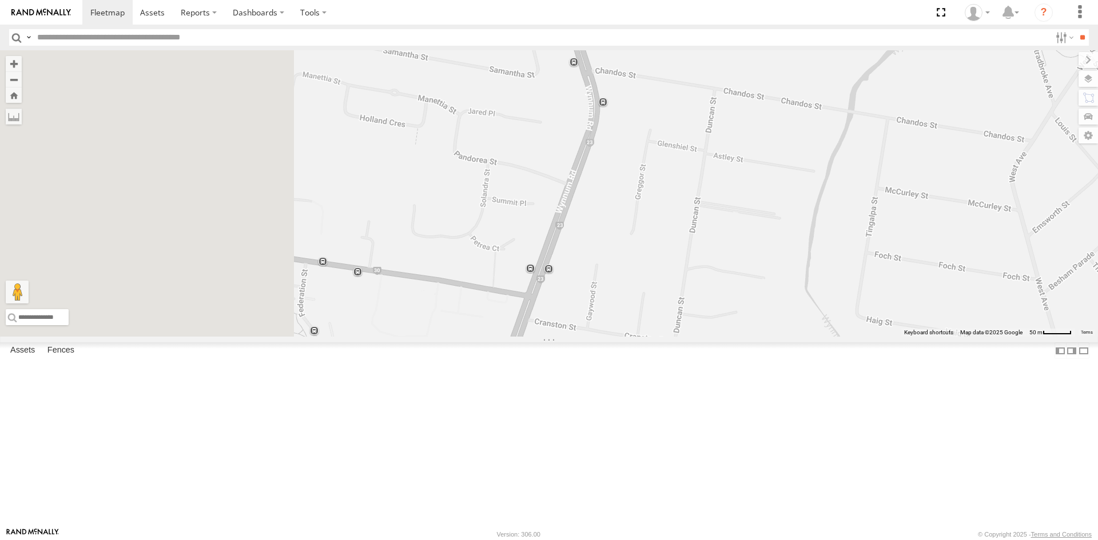
drag, startPoint x: 634, startPoint y: 241, endPoint x: 688, endPoint y: 228, distance: 55.2
click at [683, 229] on div "Small Truck" at bounding box center [549, 193] width 1098 height 287
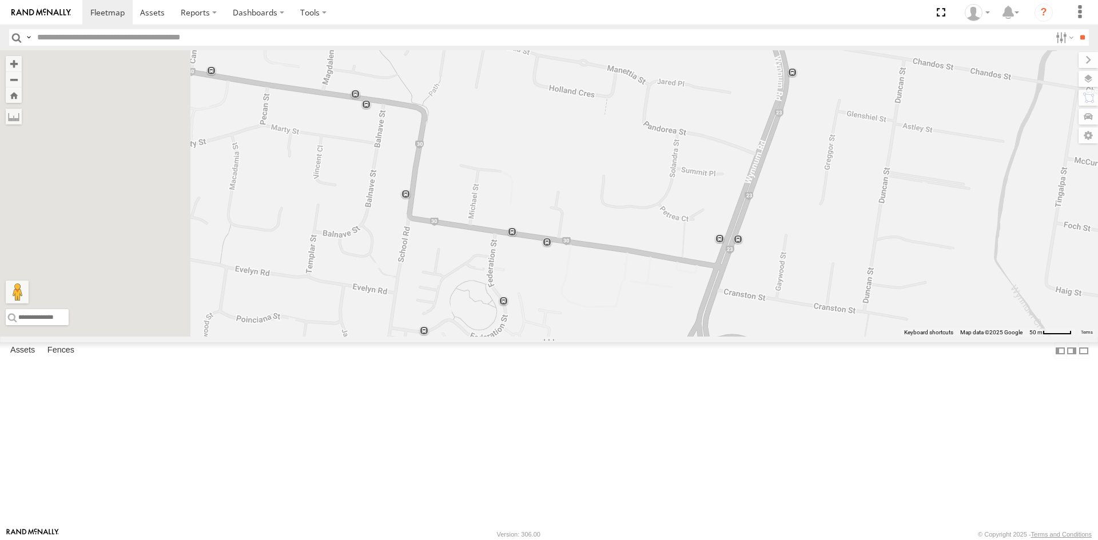
drag, startPoint x: 576, startPoint y: 231, endPoint x: 691, endPoint y: 221, distance: 115.4
click at [691, 221] on div "Small Truck" at bounding box center [549, 193] width 1098 height 287
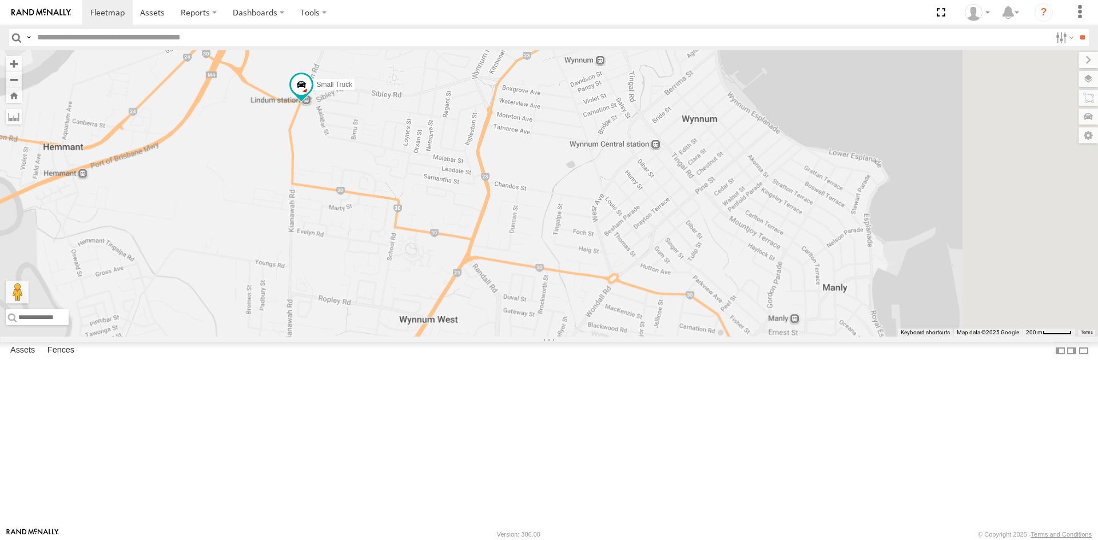
drag, startPoint x: 681, startPoint y: 189, endPoint x: 568, endPoint y: 283, distance: 145.8
click at [568, 283] on div "Small Truck" at bounding box center [549, 193] width 1098 height 287
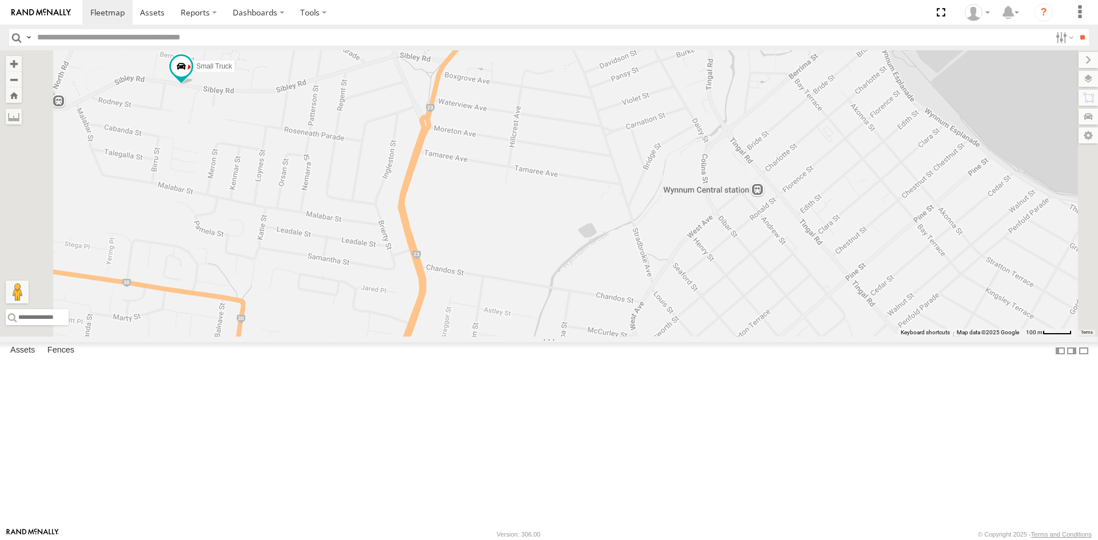
drag, startPoint x: 647, startPoint y: 186, endPoint x: 623, endPoint y: 303, distance: 119.1
click at [623, 303] on div "Small Truck" at bounding box center [549, 193] width 1098 height 287
